Goal: Task Accomplishment & Management: Use online tool/utility

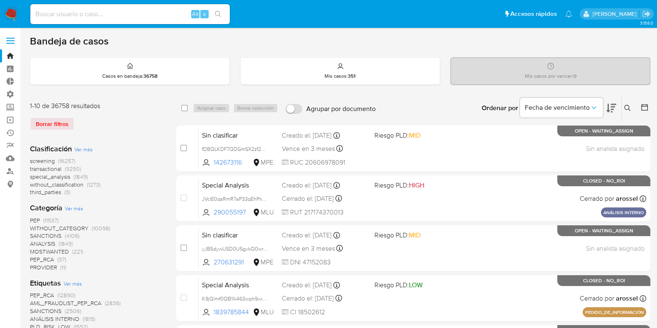
click at [645, 109] on icon at bounding box center [645, 107] width 8 height 8
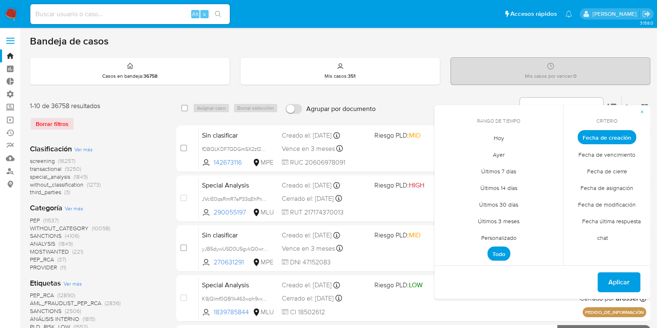
click at [499, 235] on span "Personalizado" at bounding box center [499, 237] width 53 height 17
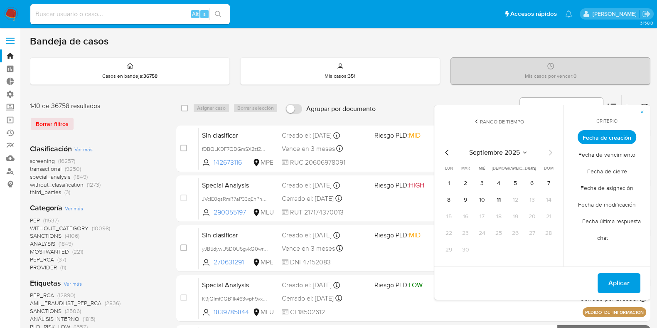
click at [450, 153] on icon "Mes anterior" at bounding box center [447, 153] width 10 height 10
click at [448, 151] on icon "Mes anterior" at bounding box center [447, 153] width 10 height 10
drag, startPoint x: 441, startPoint y: 144, endPoint x: 444, endPoint y: 148, distance: 5.0
click at [441, 146] on div "[DATE] [DATE] lun [DATE] [PERSON_NAME][DATE] mié [DATE] jue [DATE] vie [DATE] s…" at bounding box center [498, 200] width 133 height 131
click at [452, 152] on icon "Mes anterior" at bounding box center [447, 153] width 10 height 10
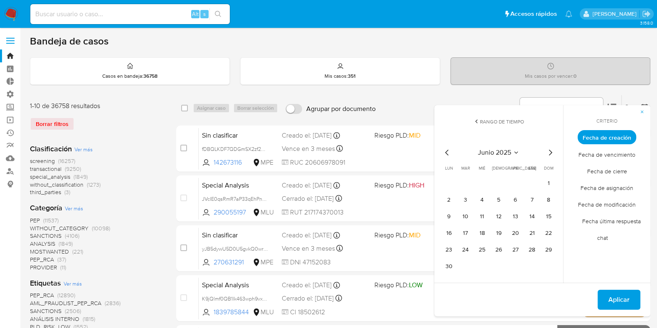
click at [549, 153] on icon "Mes siguiente" at bounding box center [551, 153] width 10 height 10
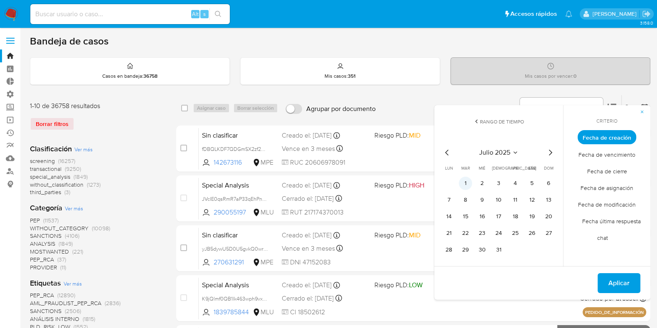
click at [468, 185] on button "1" at bounding box center [465, 183] width 13 height 13
click at [550, 153] on icon "Mes siguiente" at bounding box center [551, 153] width 10 height 10
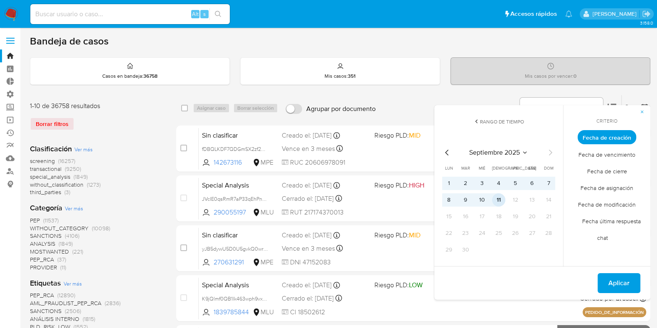
click at [501, 200] on button "11" at bounding box center [498, 199] width 13 height 13
click at [612, 284] on span "Aplicar" at bounding box center [619, 283] width 21 height 18
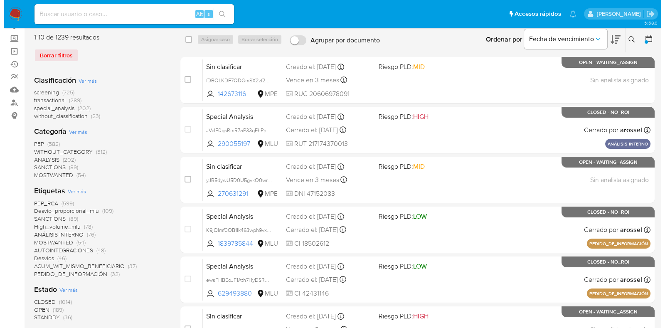
scroll to position [104, 0]
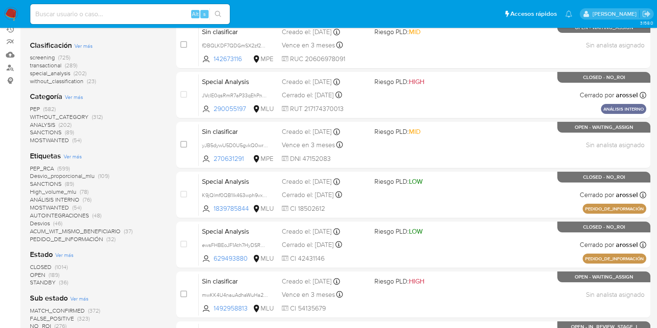
click at [67, 250] on div "Estado Ver más CLOSED (1014) OPEN (189) STANDBY (36)" at bounding box center [96, 268] width 133 height 37
click at [68, 252] on span "Ver más" at bounding box center [64, 254] width 18 height 7
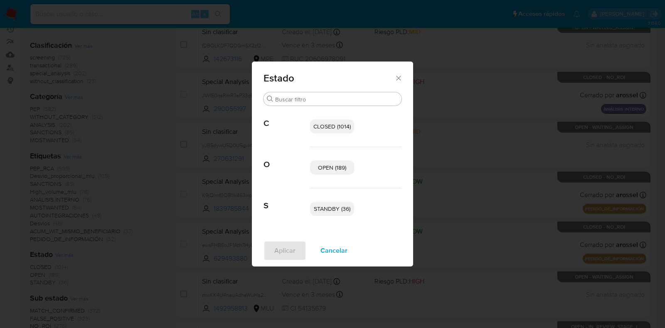
click at [326, 208] on span "STANDBY (36)" at bounding box center [332, 209] width 37 height 8
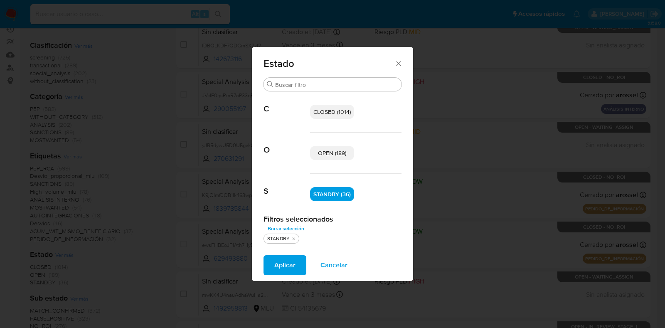
click at [322, 162] on div "OPEN (189)" at bounding box center [355, 153] width 91 height 41
click at [324, 156] on span "OPEN (189)" at bounding box center [332, 153] width 28 height 8
drag, startPoint x: 286, startPoint y: 253, endPoint x: 284, endPoint y: 262, distance: 9.4
click at [284, 260] on div "Aplicar Cancelar" at bounding box center [332, 266] width 161 height 32
click at [284, 263] on span "Aplicar" at bounding box center [284, 265] width 21 height 18
